Goal: Communication & Community: Share content

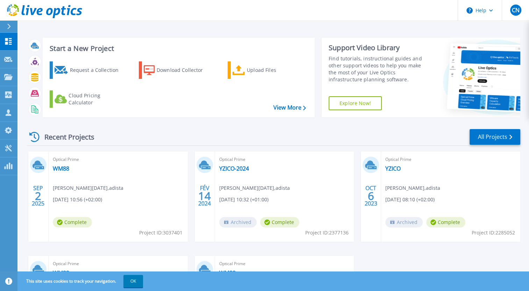
click at [119, 190] on div "Optical Prime WM88 Caroline NOEL , adista 09/02/2025, 10:56 (+02:00) Complete P…" at bounding box center [118, 197] width 139 height 91
click at [129, 202] on div "Optical Prime WM88 Caroline NOEL , adista 09/02/2025, 10:56 (+02:00) Complete P…" at bounding box center [118, 197] width 139 height 91
click at [65, 170] on link "WM88" at bounding box center [61, 168] width 16 height 7
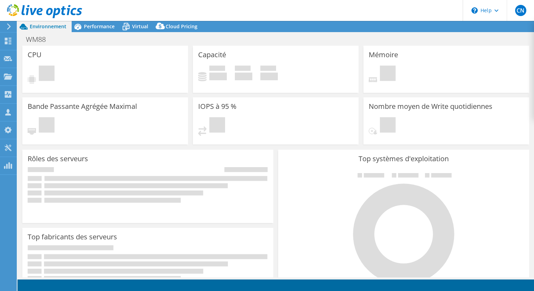
select select "USD"
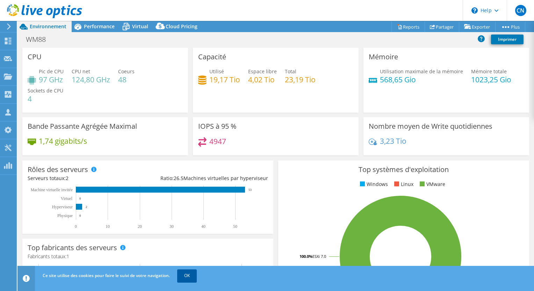
click at [189, 275] on link "OK" at bounding box center [187, 276] width 20 height 13
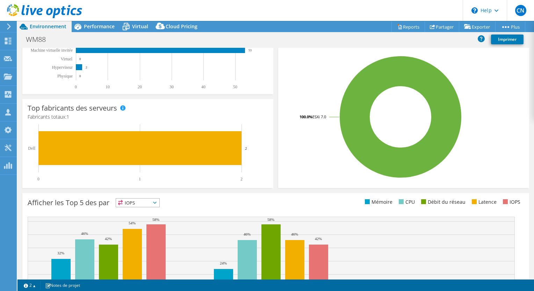
scroll to position [194, 0]
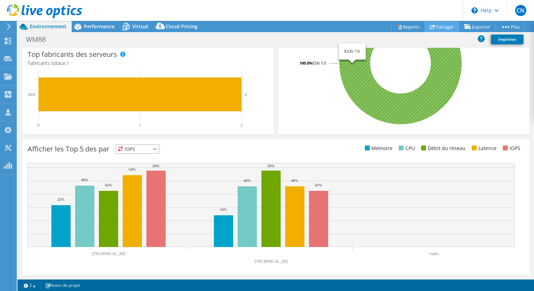
click at [439, 26] on link "Partager" at bounding box center [442, 26] width 35 height 11
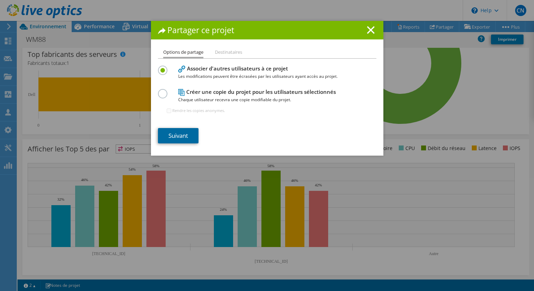
click at [175, 136] on link "Suivant" at bounding box center [178, 135] width 41 height 15
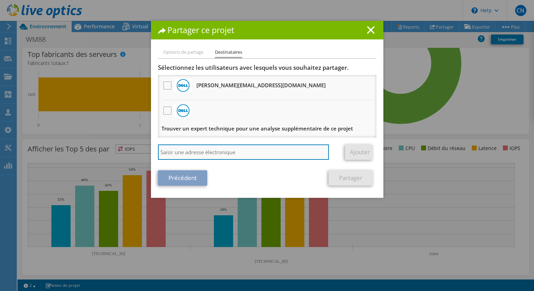
click at [225, 156] on input "search" at bounding box center [243, 152] width 171 height 15
type input "[EMAIL_ADDRESS][DOMAIN_NAME]"
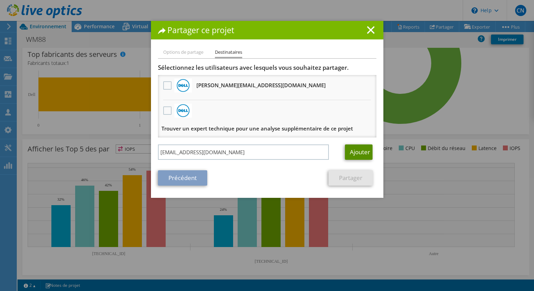
click at [359, 147] on link "Ajouter" at bounding box center [359, 152] width 28 height 15
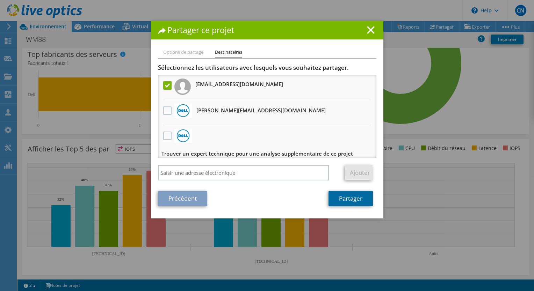
click at [337, 199] on link "Partager" at bounding box center [351, 198] width 44 height 15
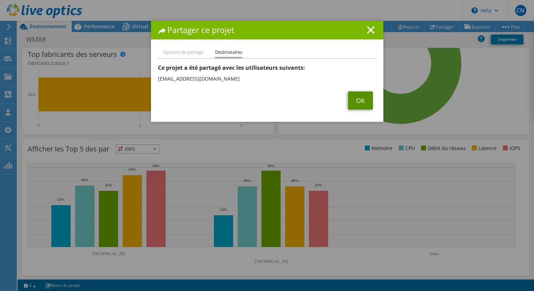
click at [355, 103] on link "OK" at bounding box center [360, 101] width 25 height 18
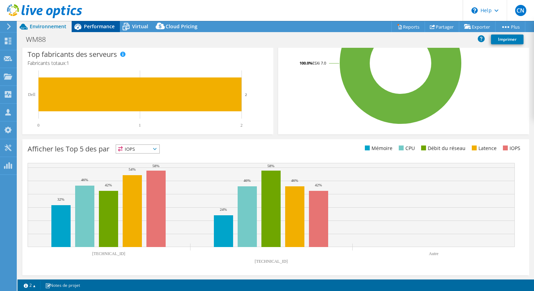
click at [95, 27] on span "Performance" at bounding box center [99, 26] width 31 height 7
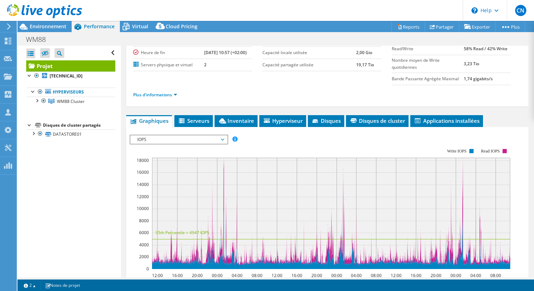
scroll to position [70, 0]
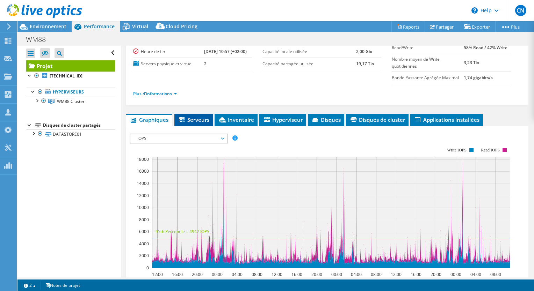
click at [189, 120] on span "Serveurs" at bounding box center [193, 119] width 31 height 7
